Goal: Task Accomplishment & Management: Manage account settings

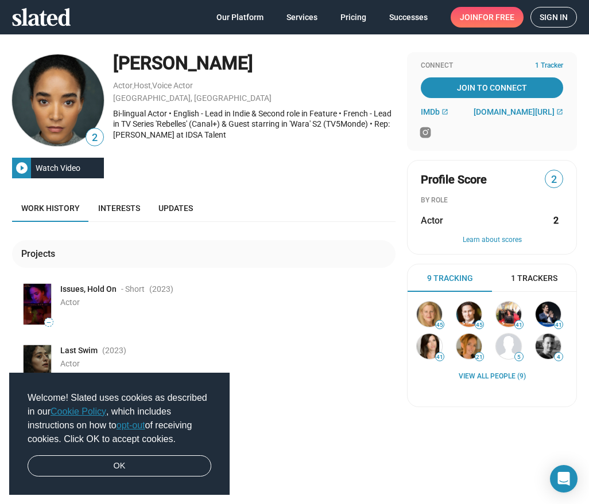
click at [557, 22] on span "Sign in" at bounding box center [553, 17] width 28 height 20
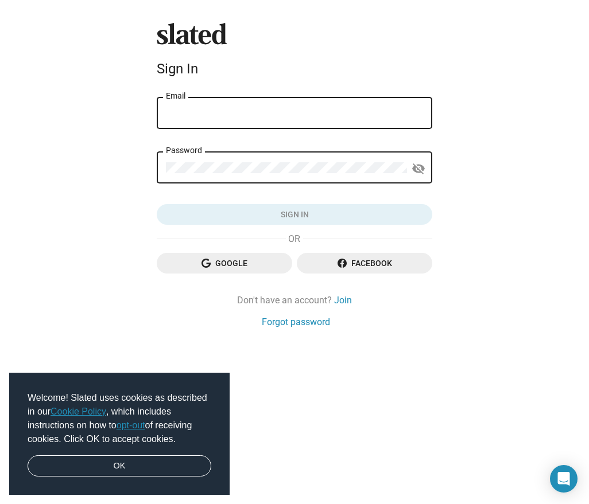
type input "[EMAIL_ADDRESS][DOMAIN_NAME]"
click at [294, 215] on button "Sign in" at bounding box center [294, 214] width 275 height 21
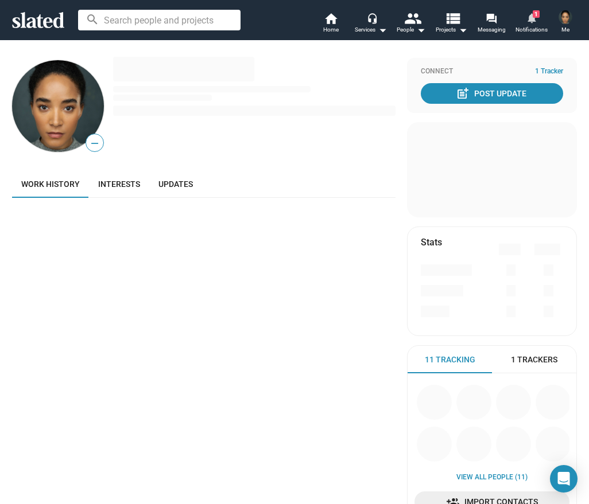
click at [535, 18] on mat-icon "notifications" at bounding box center [531, 17] width 11 height 11
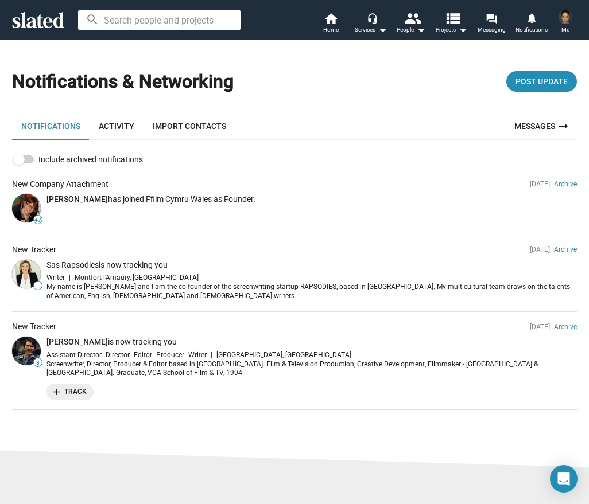
click at [563, 14] on img at bounding box center [565, 17] width 14 height 14
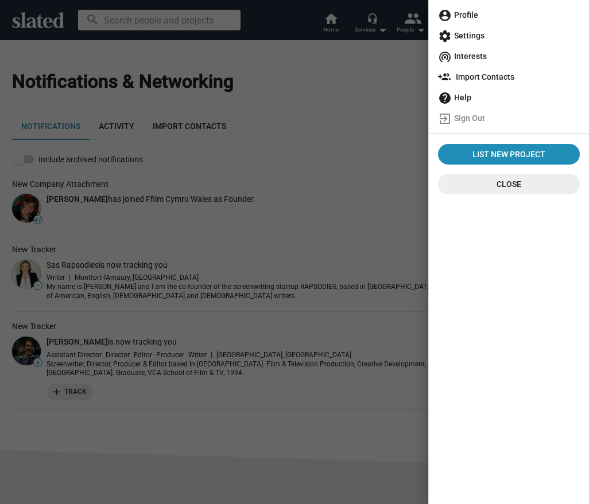
click at [475, 17] on span "account_circle Profile" at bounding box center [509, 15] width 142 height 21
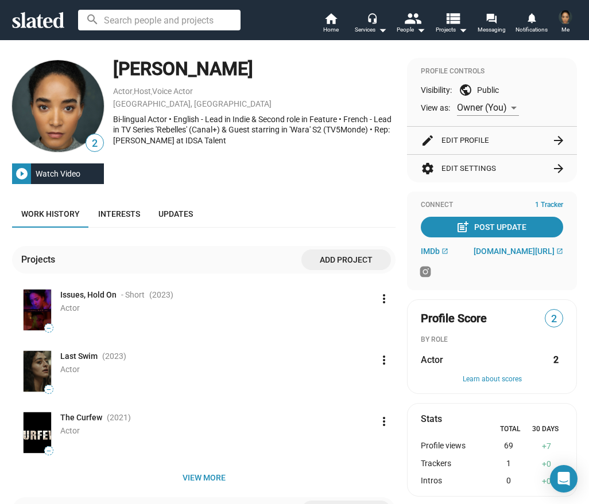
scroll to position [20, 0]
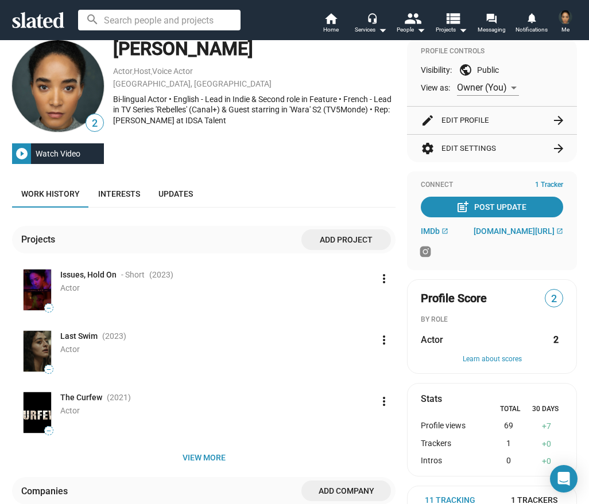
click at [86, 153] on button "play_circle_filled Watch Video" at bounding box center [58, 153] width 92 height 21
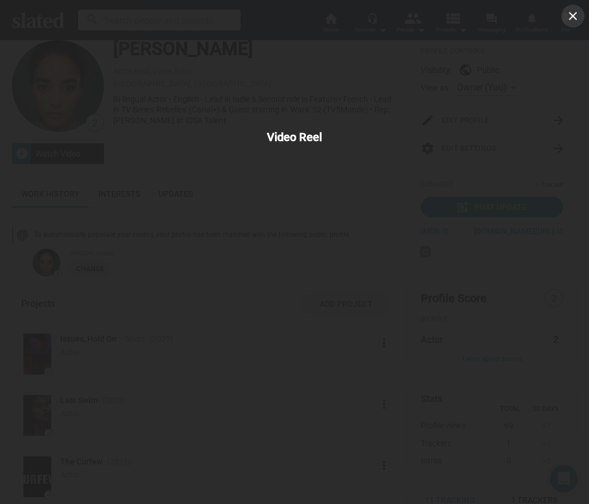
click at [570, 16] on mat-icon "close" at bounding box center [573, 16] width 14 height 14
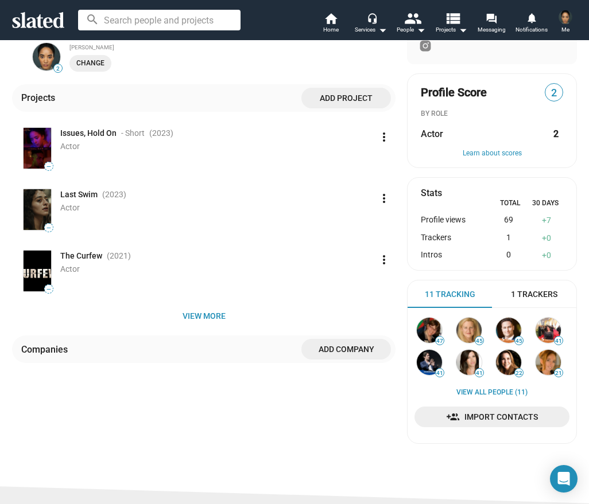
scroll to position [237, 0]
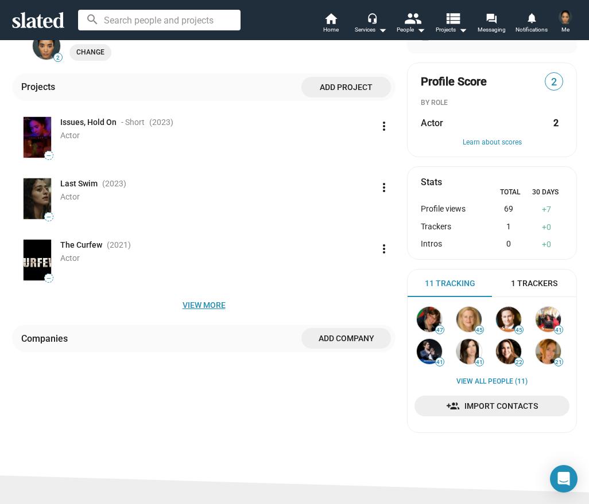
click at [200, 300] on span "View more" at bounding box center [203, 305] width 365 height 21
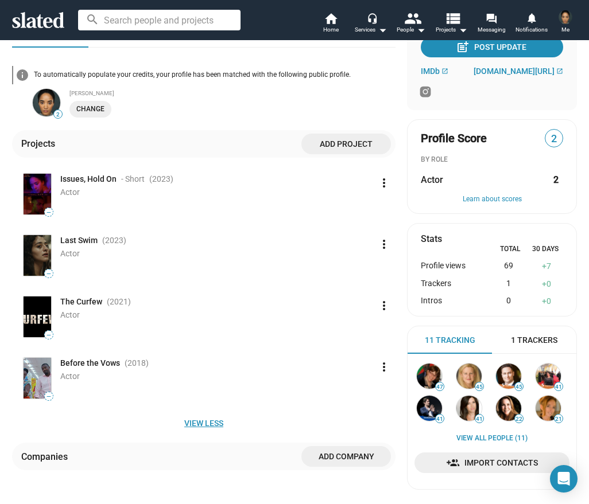
scroll to position [163, 0]
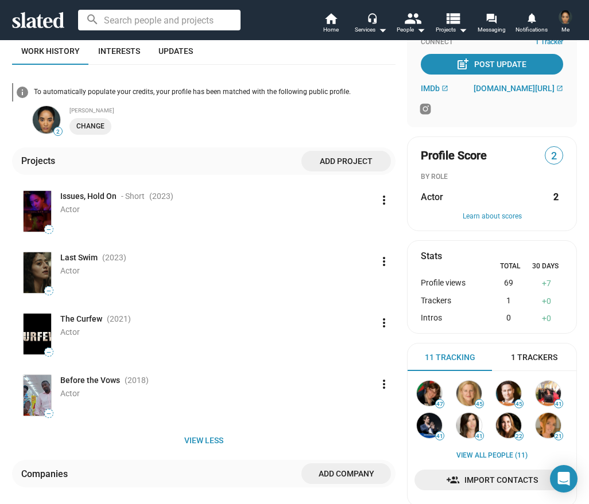
click at [98, 122] on span "Change" at bounding box center [90, 127] width 28 height 12
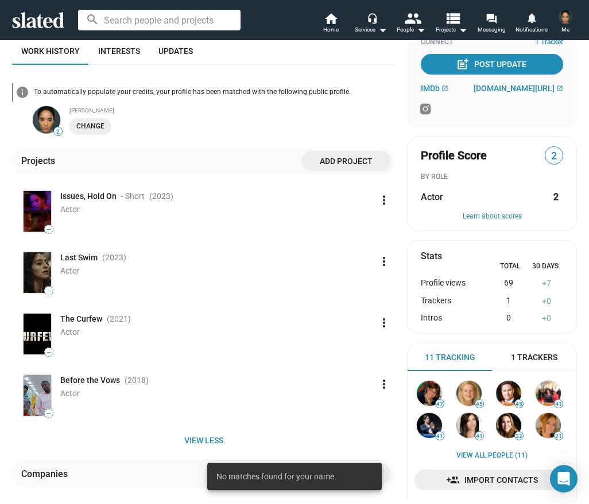
click at [100, 123] on span "Change" at bounding box center [90, 127] width 28 height 12
click at [236, 142] on div "info To automatically populate your credits, your profile has been matched with…" at bounding box center [203, 276] width 383 height 423
click at [338, 151] on span "Add project" at bounding box center [345, 161] width 71 height 21
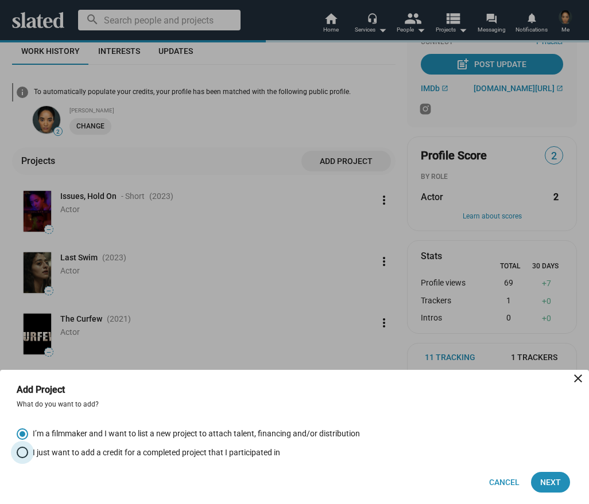
click at [116, 454] on span "I just want to add a credit for a completed project that I participated in" at bounding box center [154, 453] width 252 height 11
click at [28, 454] on input "I just want to add a credit for a completed project that I participated in" at bounding box center [22, 452] width 11 height 11
radio input "true"
click at [551, 476] on span "Next" at bounding box center [550, 482] width 21 height 21
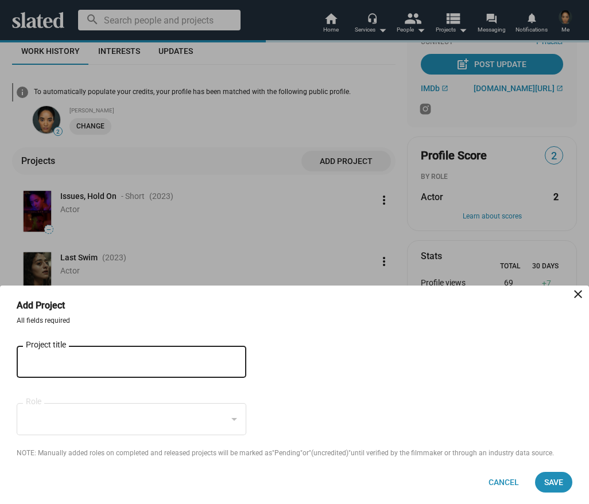
click at [145, 356] on div "Project title" at bounding box center [123, 361] width 195 height 34
click at [135, 367] on input "Project title" at bounding box center [123, 363] width 195 height 10
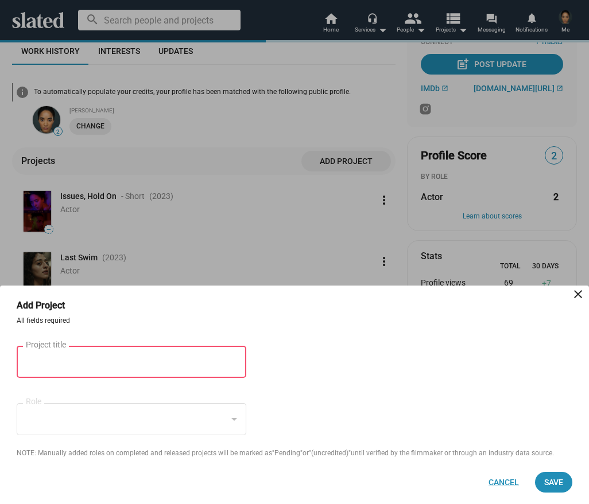
click at [502, 482] on span "Cancel" at bounding box center [503, 482] width 30 height 21
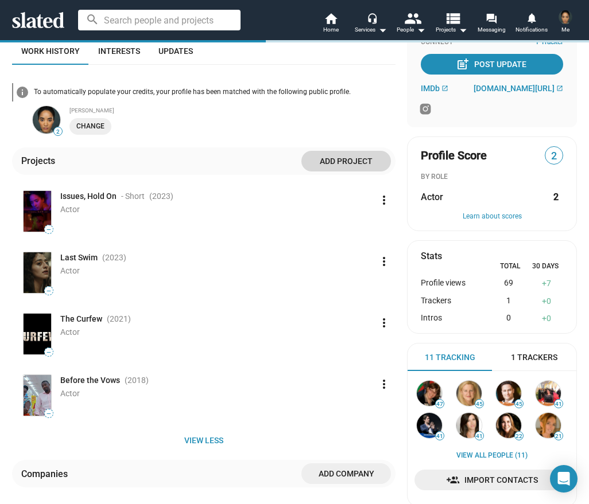
click at [356, 153] on span "Add project" at bounding box center [345, 161] width 71 height 21
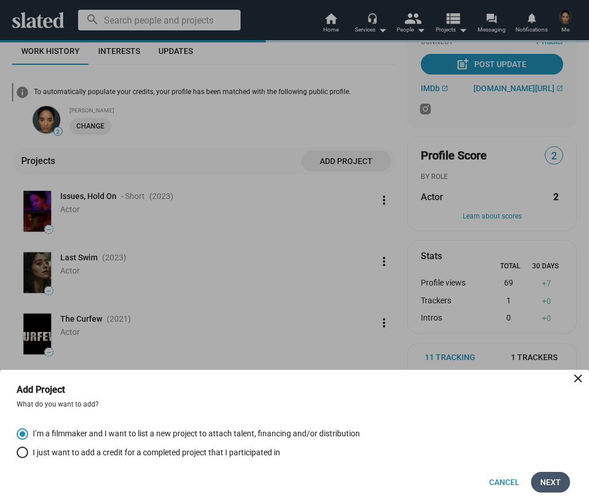
click at [542, 484] on span "Next" at bounding box center [550, 482] width 21 height 21
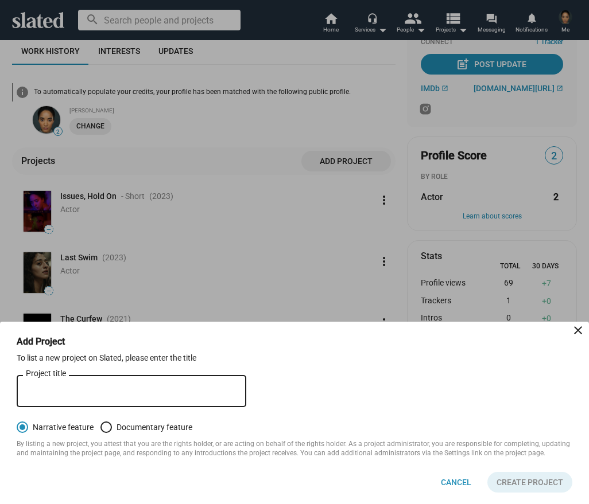
click at [577, 326] on mat-icon "close" at bounding box center [578, 331] width 14 height 14
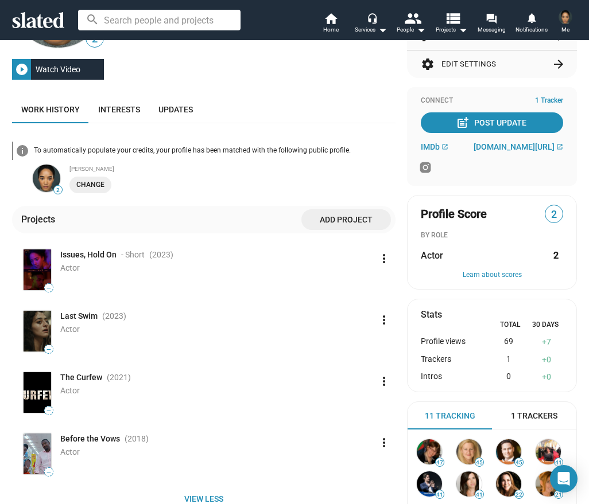
scroll to position [28, 0]
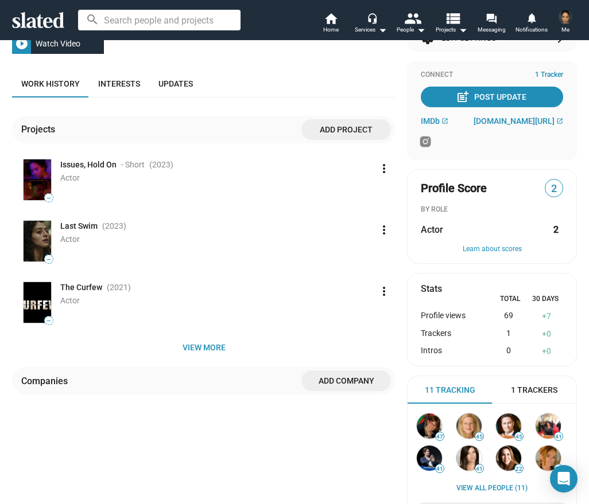
scroll to position [131, 0]
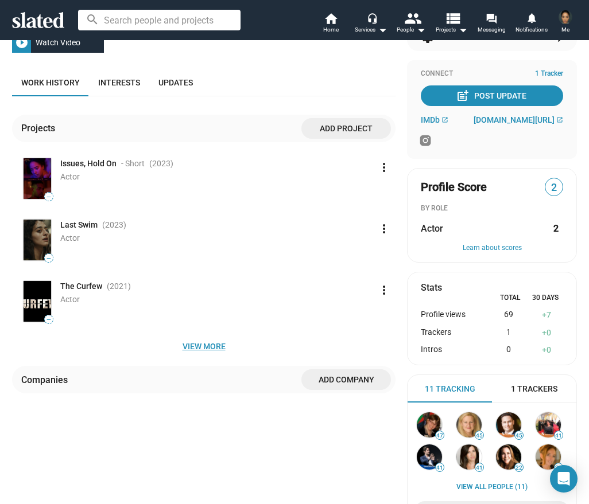
click at [188, 346] on span "View more" at bounding box center [203, 346] width 365 height 21
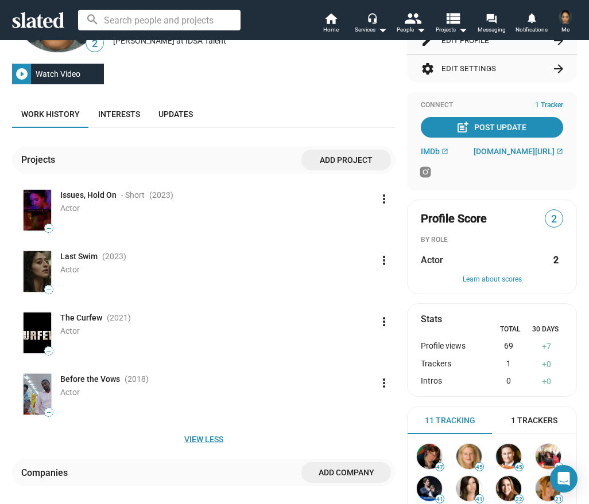
scroll to position [83, 0]
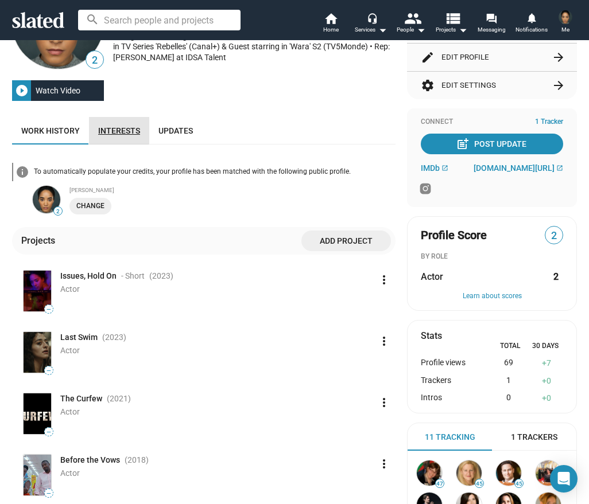
click at [115, 130] on span "Interests" at bounding box center [119, 130] width 42 height 9
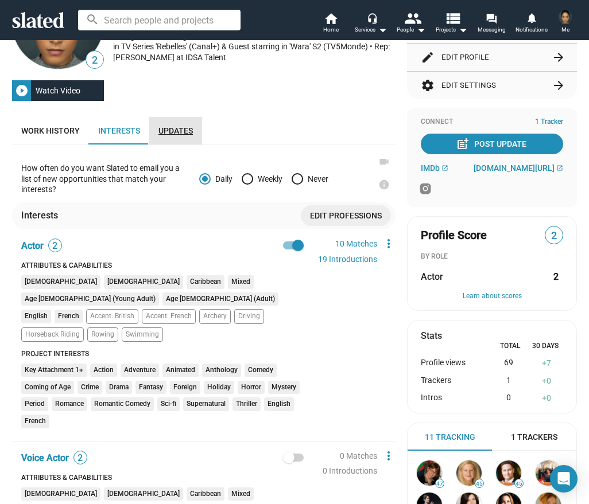
click at [166, 127] on span "Updates" at bounding box center [175, 130] width 34 height 9
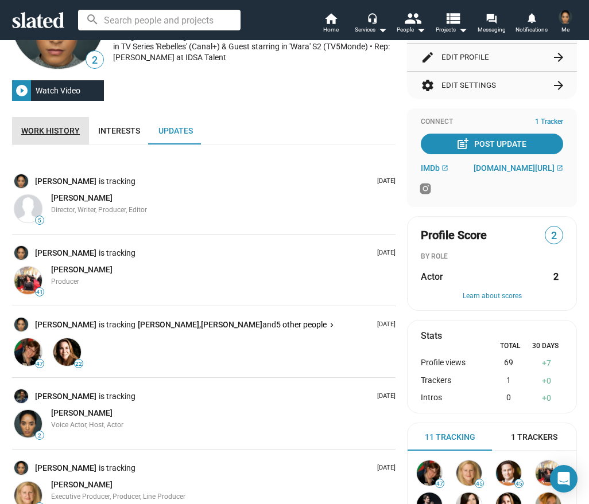
click at [60, 127] on span "Work history" at bounding box center [50, 130] width 59 height 9
